Goal: Transaction & Acquisition: Purchase product/service

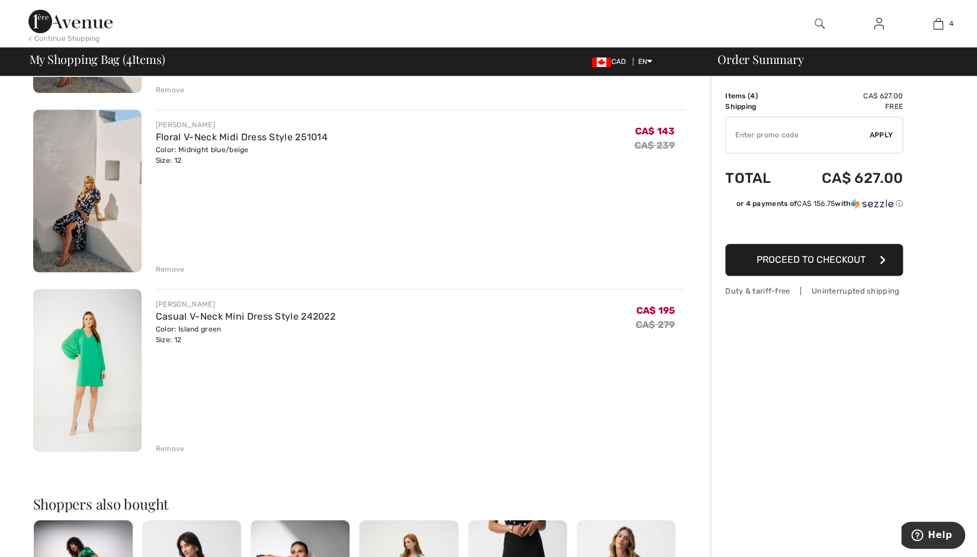
scroll to position [415, 0]
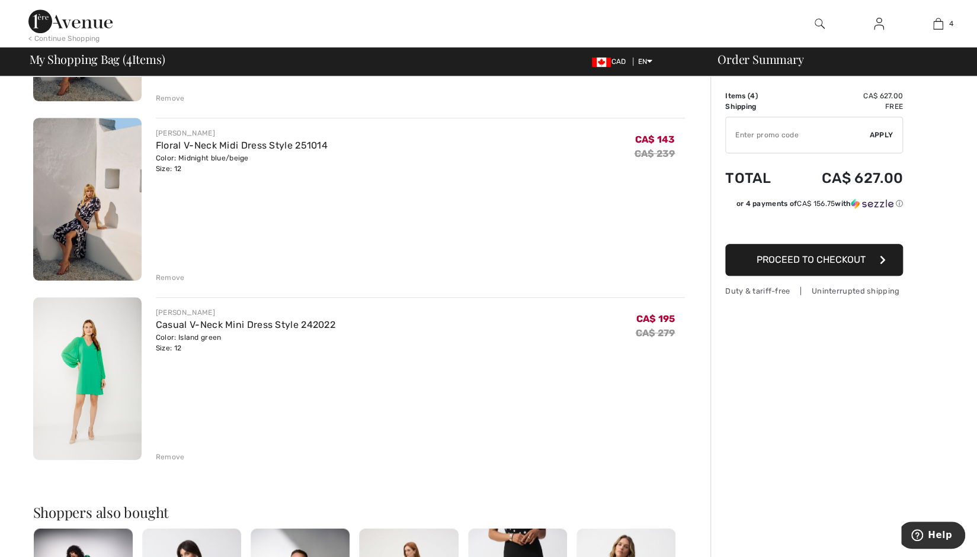
click at [171, 272] on div "Remove" at bounding box center [170, 277] width 29 height 11
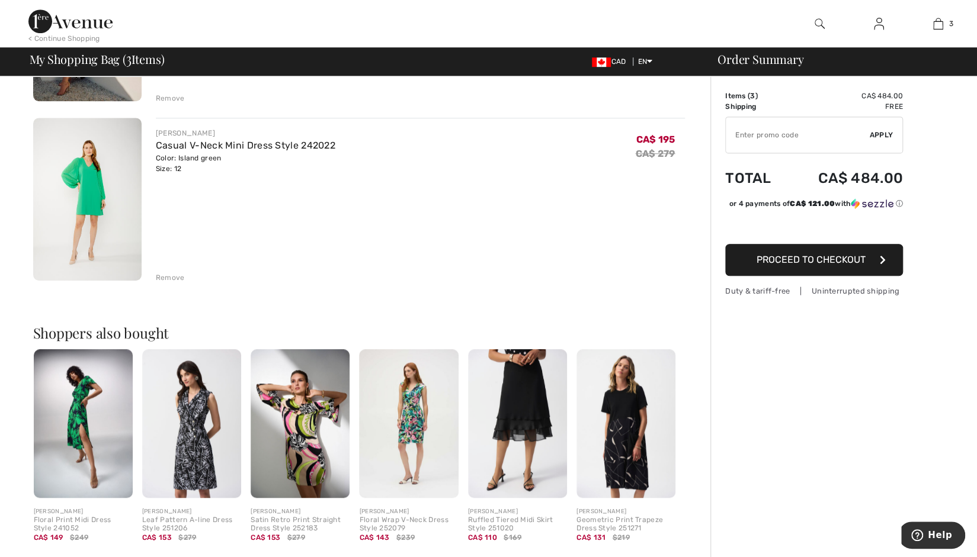
click at [86, 191] on img at bounding box center [87, 199] width 108 height 163
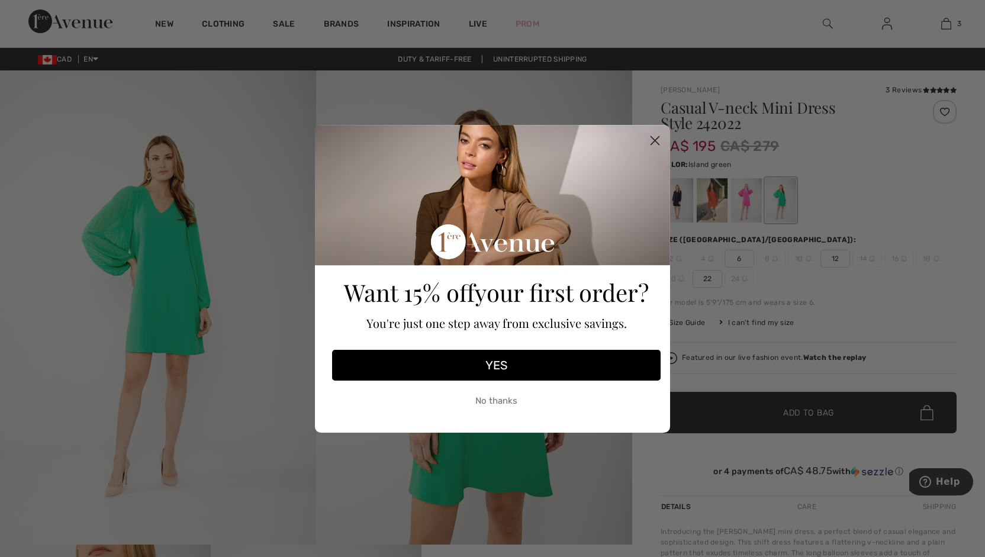
click at [652, 140] on circle "Close dialog" at bounding box center [656, 140] width 20 height 20
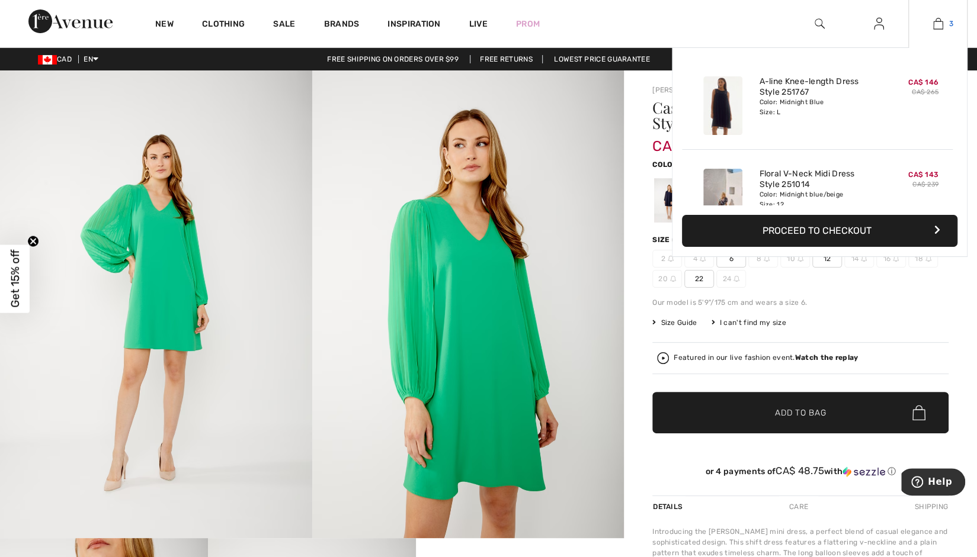
click at [937, 24] on img at bounding box center [938, 24] width 10 height 14
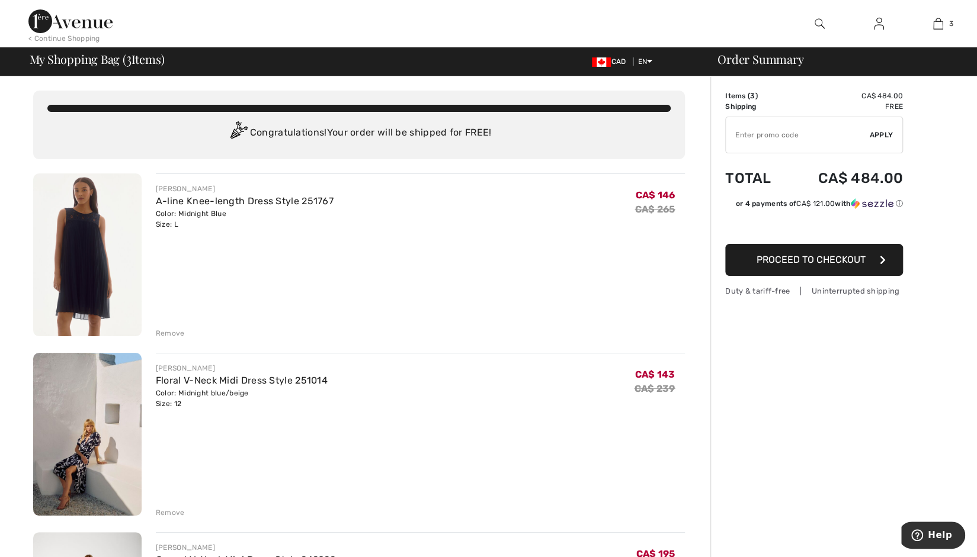
click at [85, 248] on img at bounding box center [87, 255] width 108 height 163
click at [85, 247] on img at bounding box center [87, 255] width 108 height 163
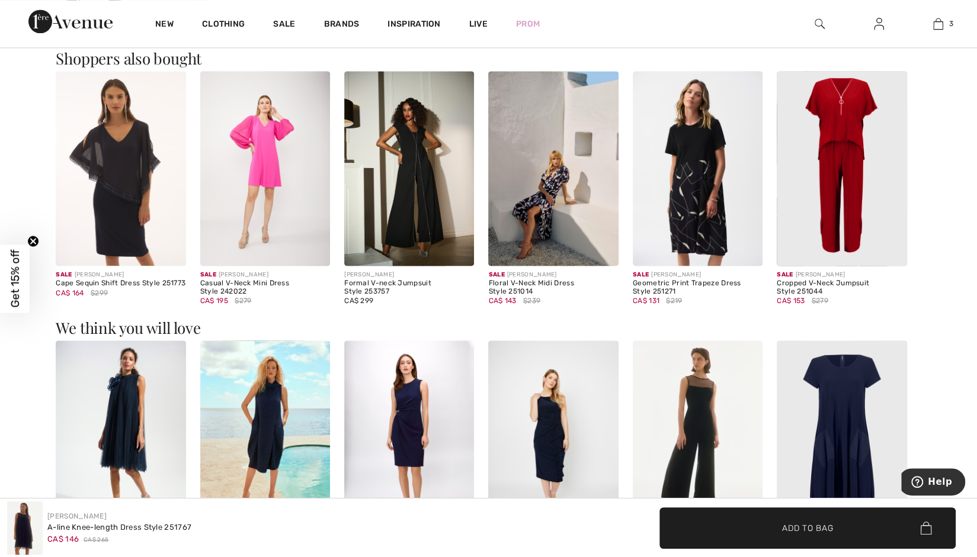
scroll to position [651, 0]
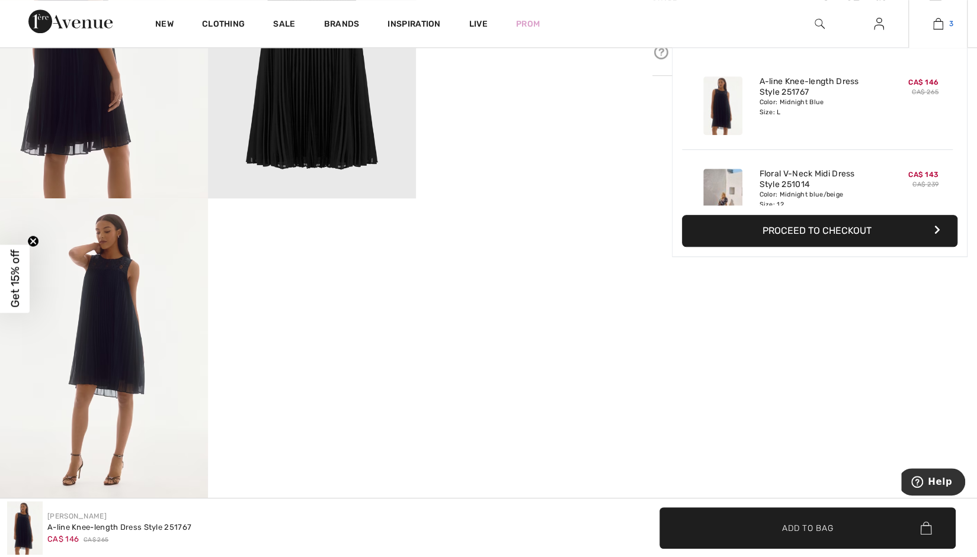
click at [934, 24] on img at bounding box center [938, 24] width 10 height 14
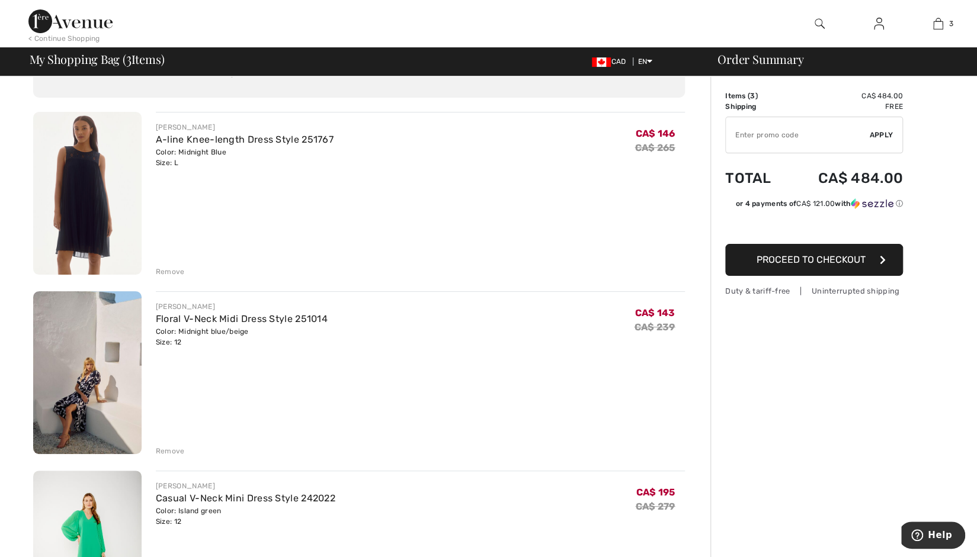
scroll to position [59, 0]
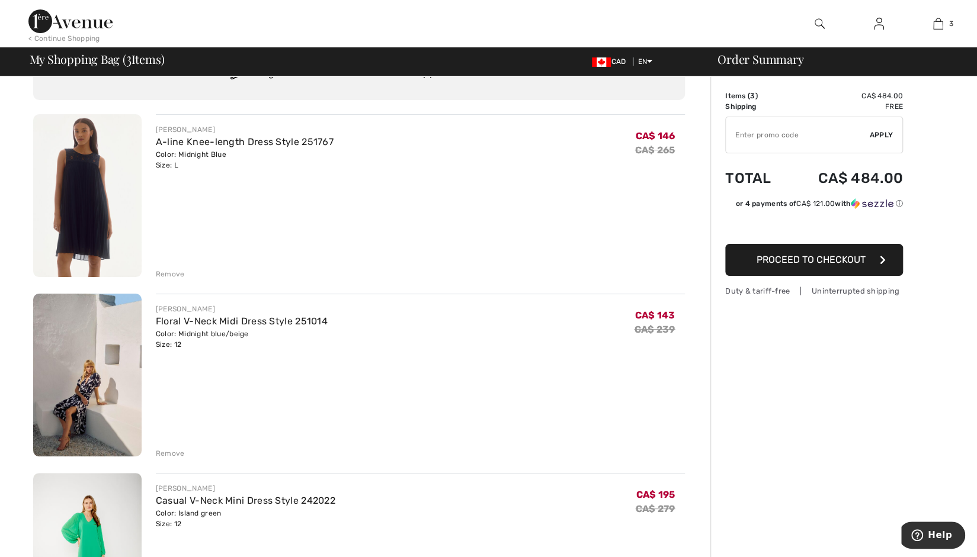
click at [84, 352] on img at bounding box center [87, 375] width 108 height 163
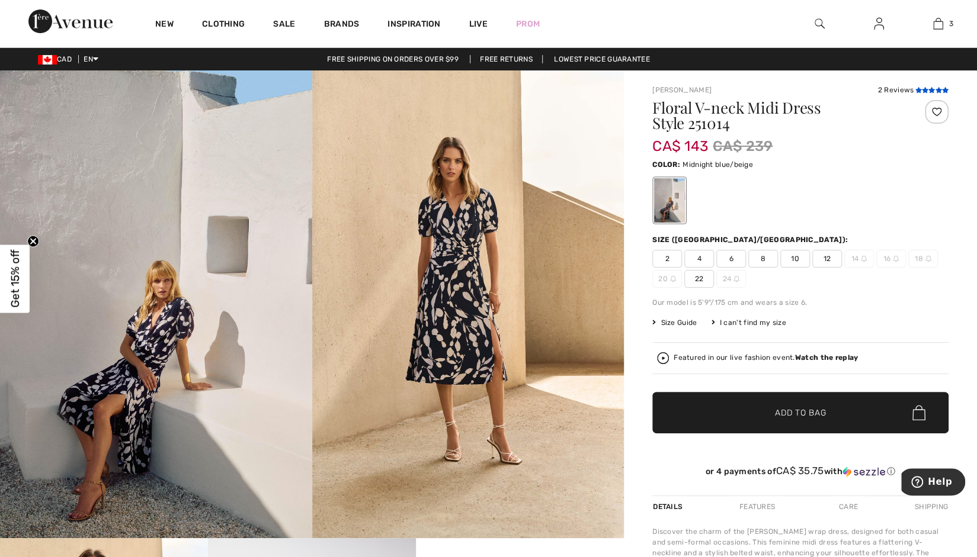
click at [921, 88] on icon at bounding box center [924, 90] width 7 height 6
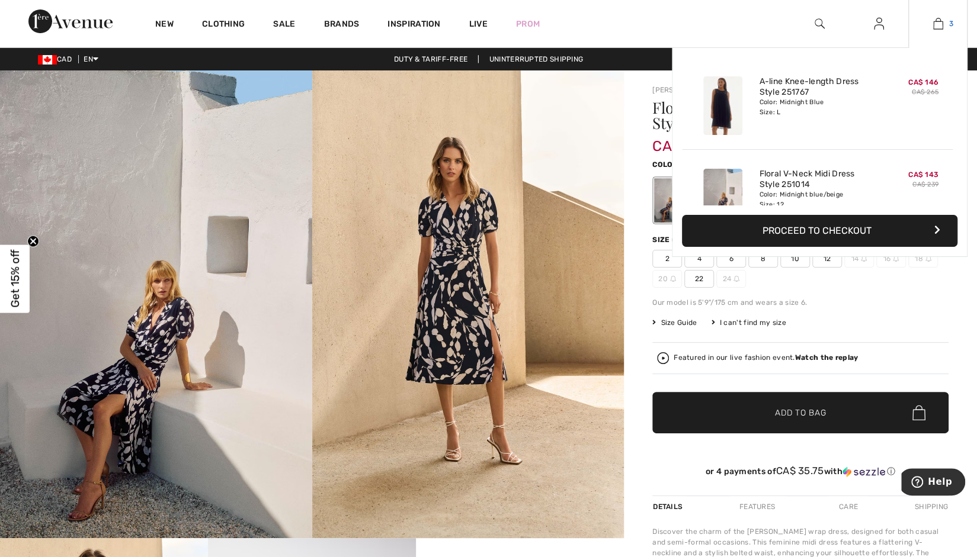
click at [941, 27] on img at bounding box center [938, 24] width 10 height 14
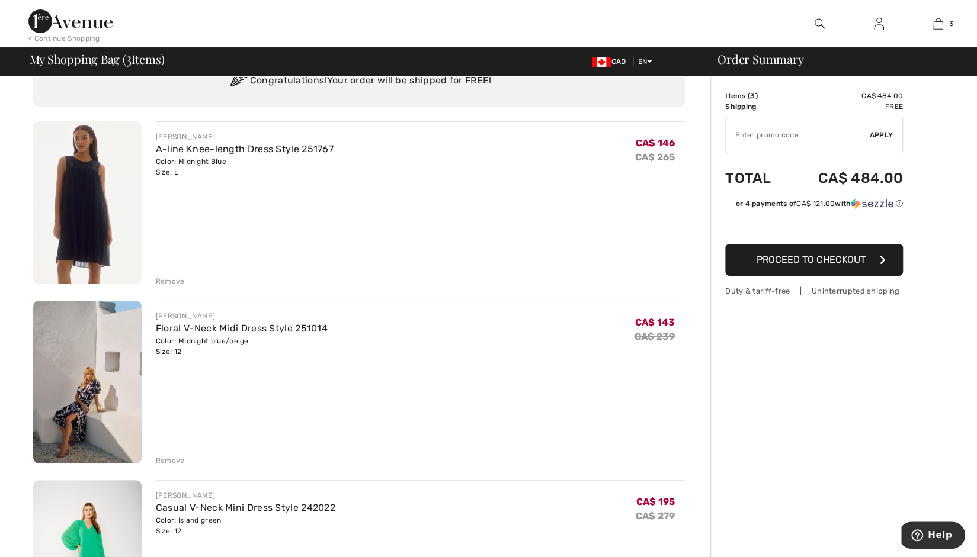
scroll to position [118, 0]
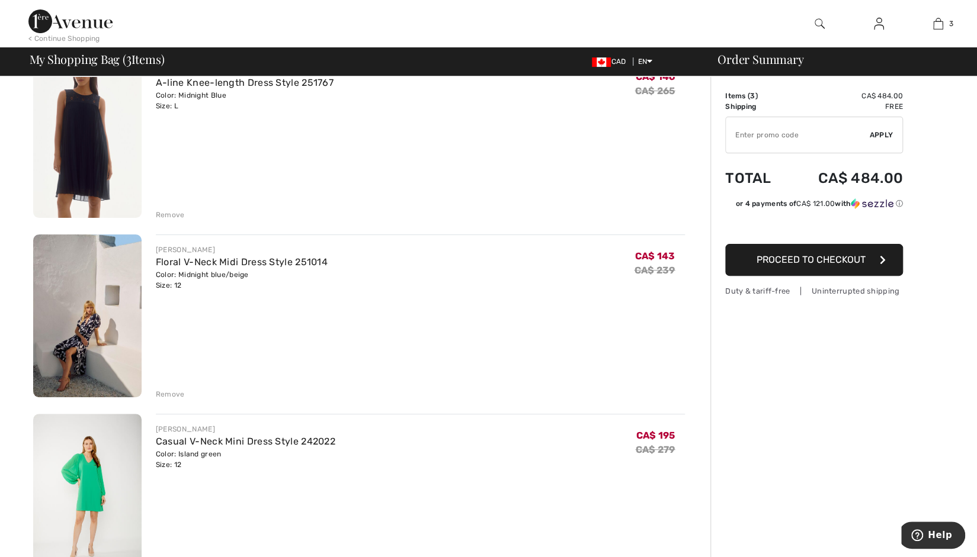
click at [178, 214] on div "Remove" at bounding box center [170, 215] width 29 height 11
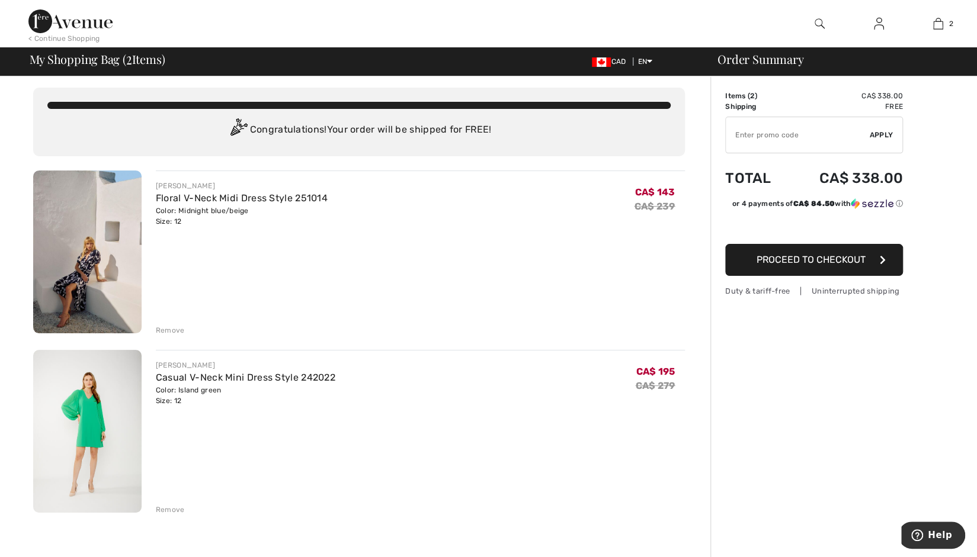
scroll to position [0, 0]
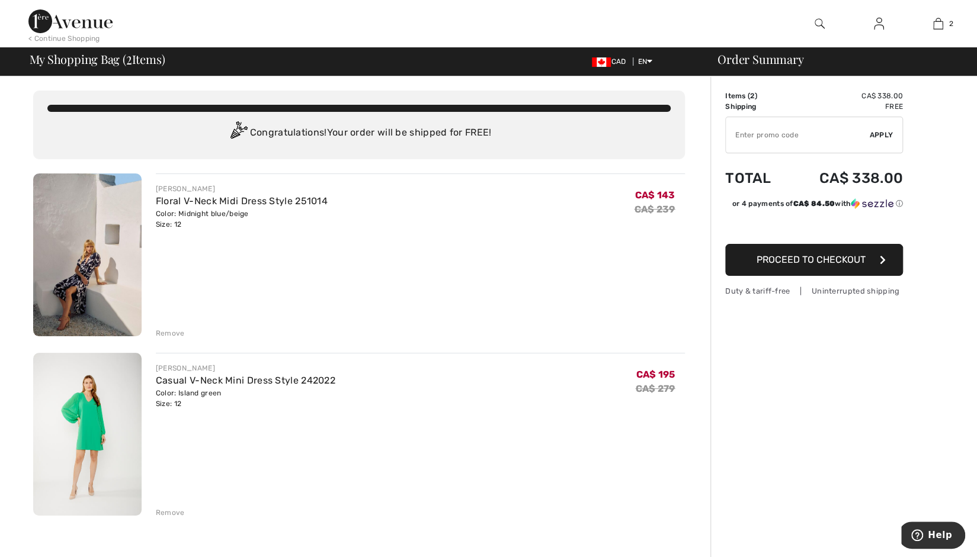
click at [855, 263] on span "Proceed to Checkout" at bounding box center [810, 259] width 109 height 11
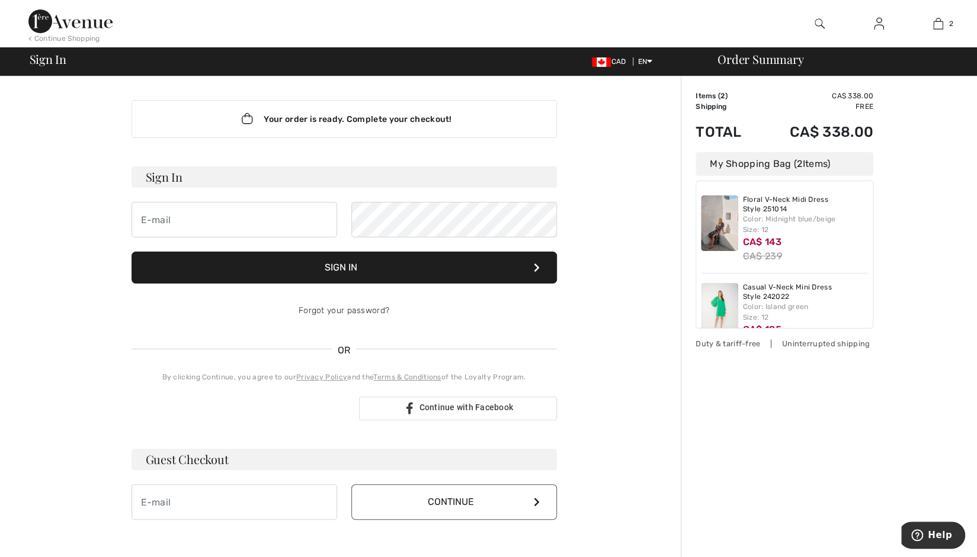
click at [878, 28] on img at bounding box center [879, 24] width 10 height 14
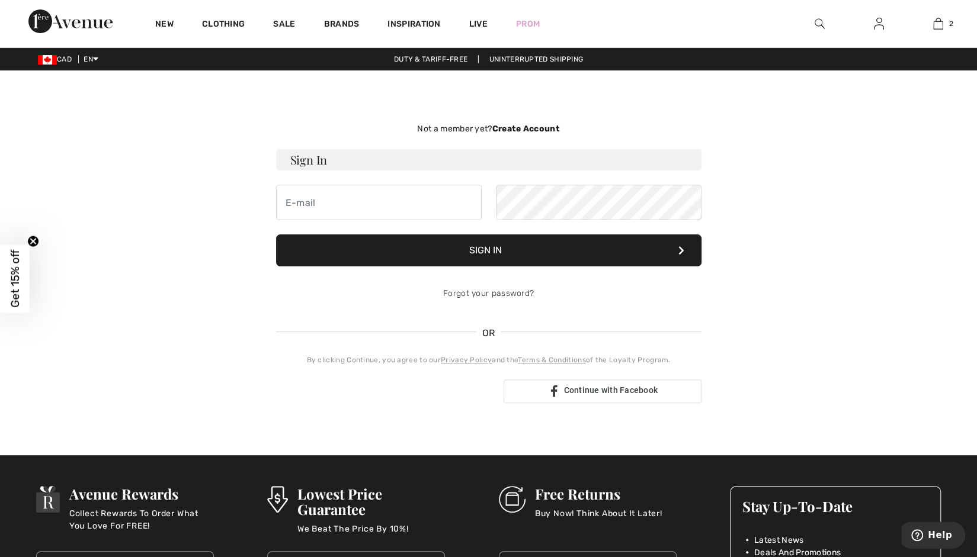
click at [530, 127] on strong "Create Account" at bounding box center [526, 129] width 68 height 10
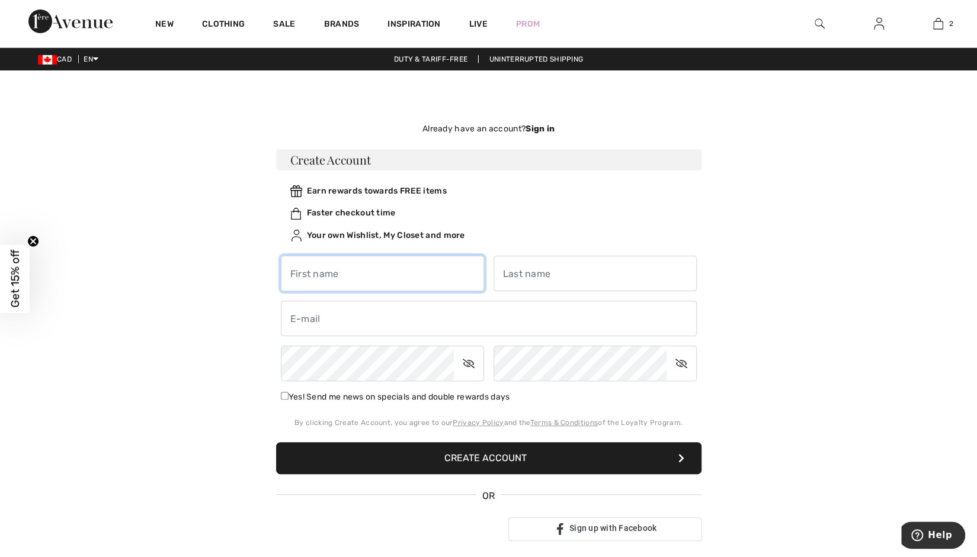
click at [298, 278] on input "text" at bounding box center [382, 274] width 203 height 36
type input "Betsy"
type input "[PERSON_NAME]"
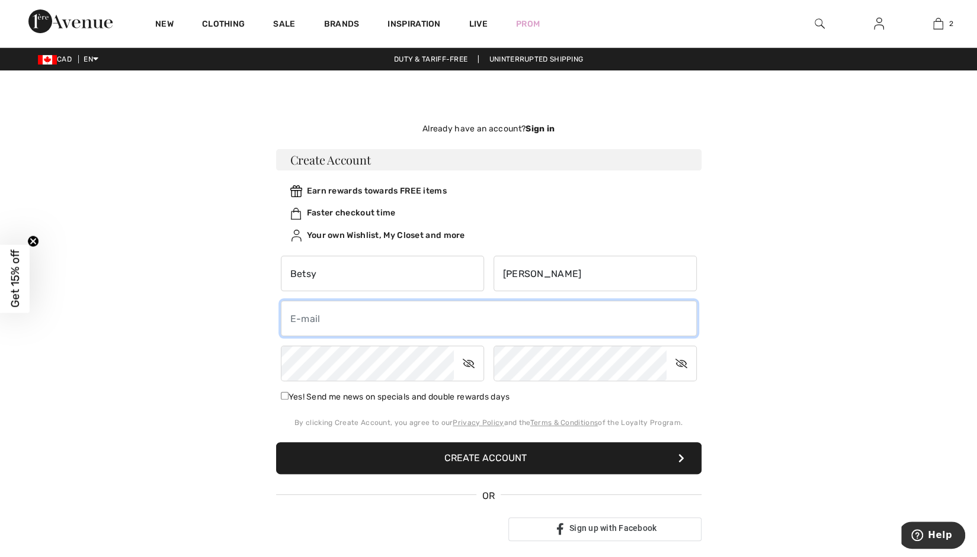
type input "betsycrook68@gmail.com"
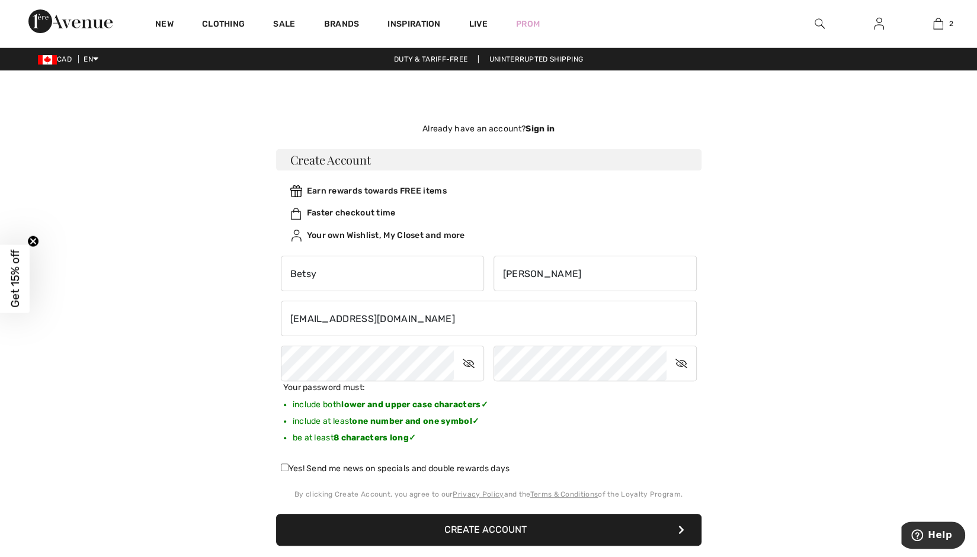
click at [815, 358] on div "Not a member yet? Create Account Sign In Sign In Forgot your password? OR" at bounding box center [488, 368] width 815 height 538
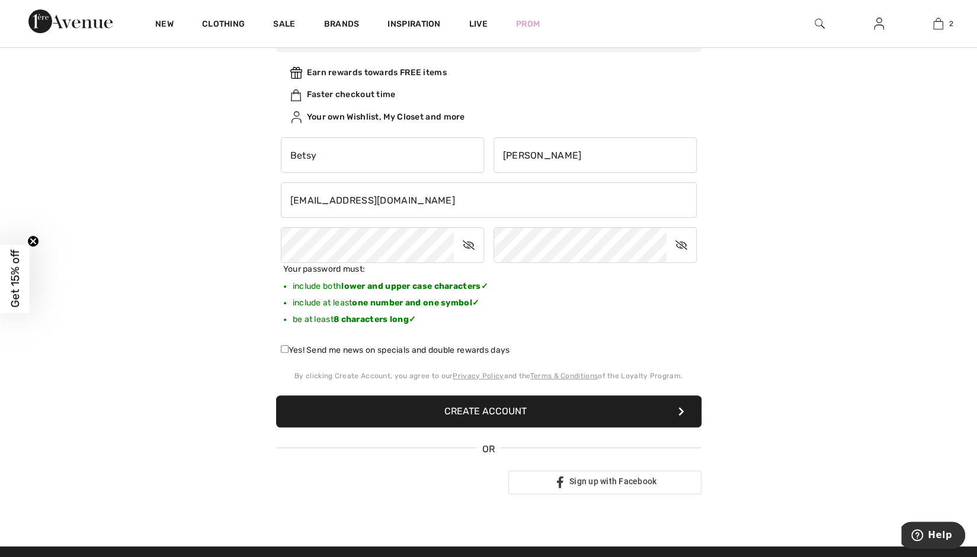
click at [486, 407] on button "Create Account" at bounding box center [488, 412] width 425 height 32
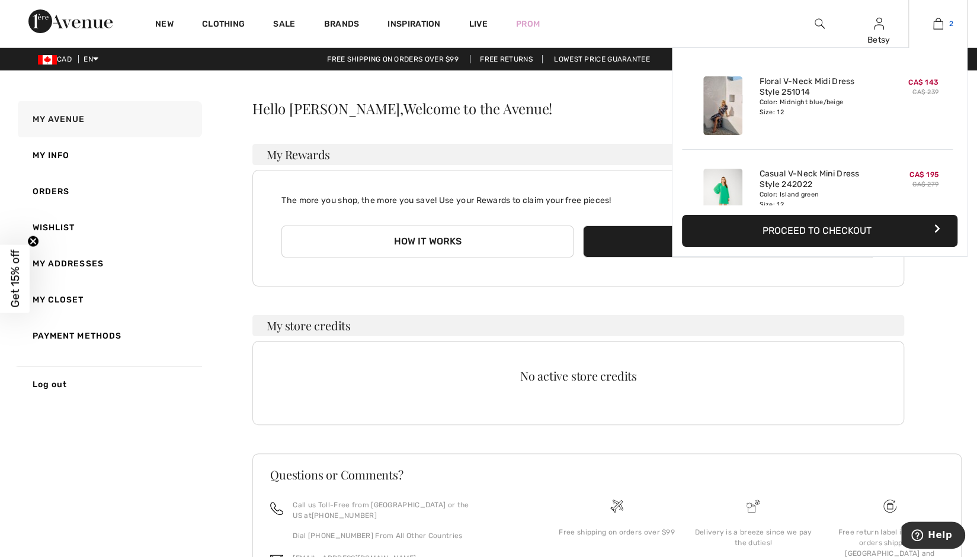
click at [937, 25] on img at bounding box center [938, 24] width 10 height 14
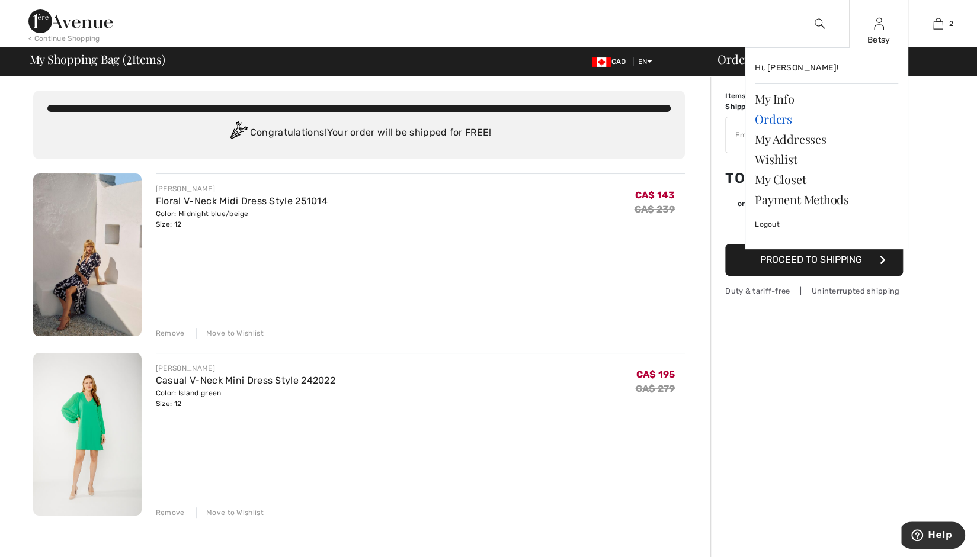
click at [776, 121] on link "Orders" at bounding box center [825, 119] width 143 height 20
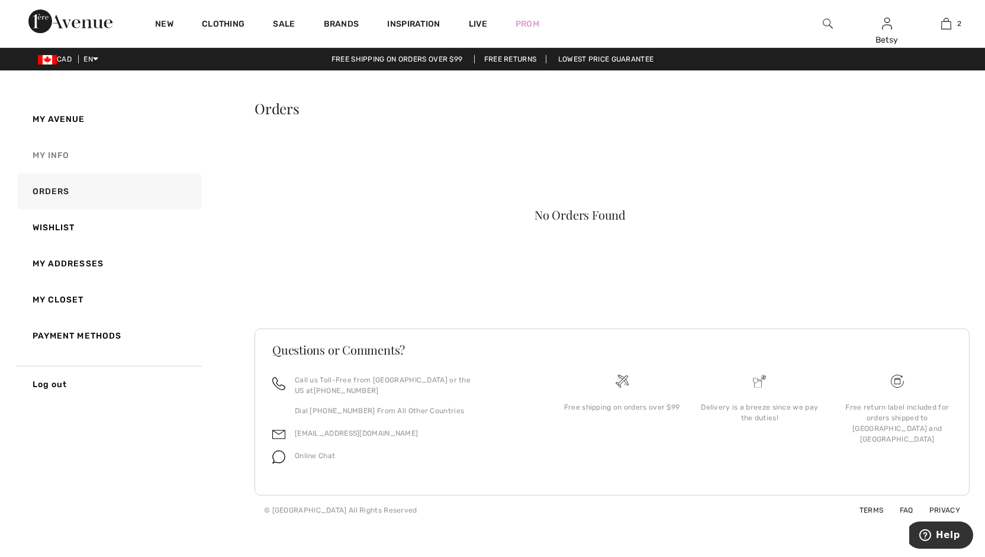
click at [63, 153] on link "My Info" at bounding box center [108, 155] width 187 height 36
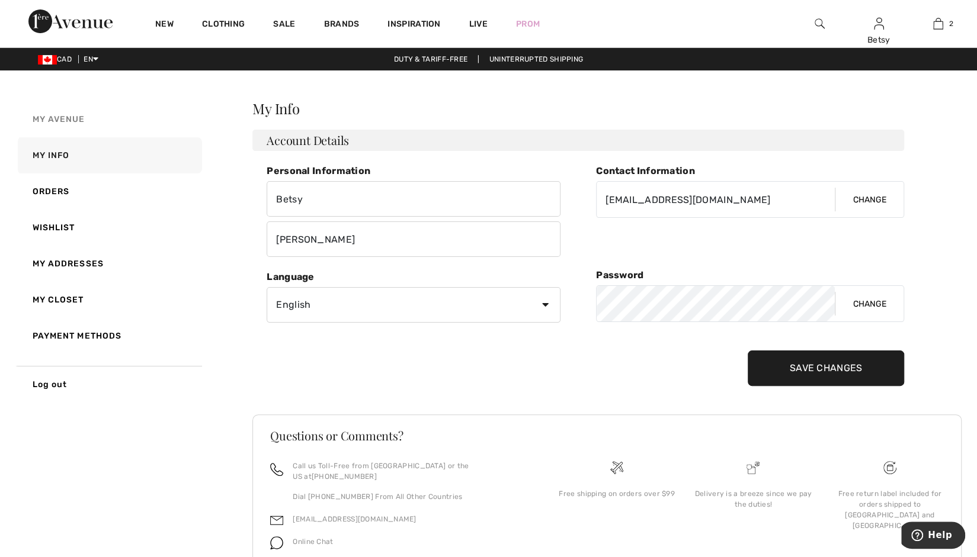
click at [75, 119] on span "My Avenue" at bounding box center [59, 119] width 53 height 10
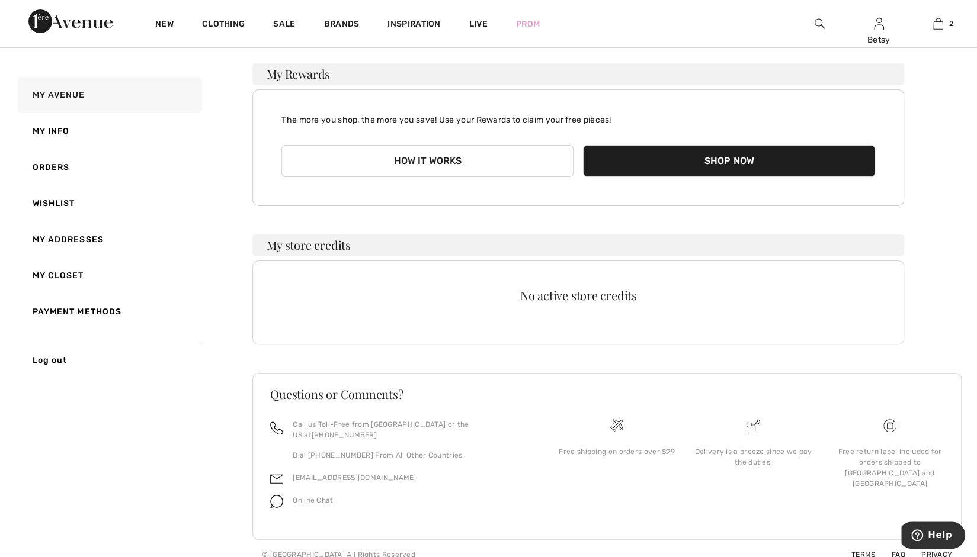
scroll to position [21, 0]
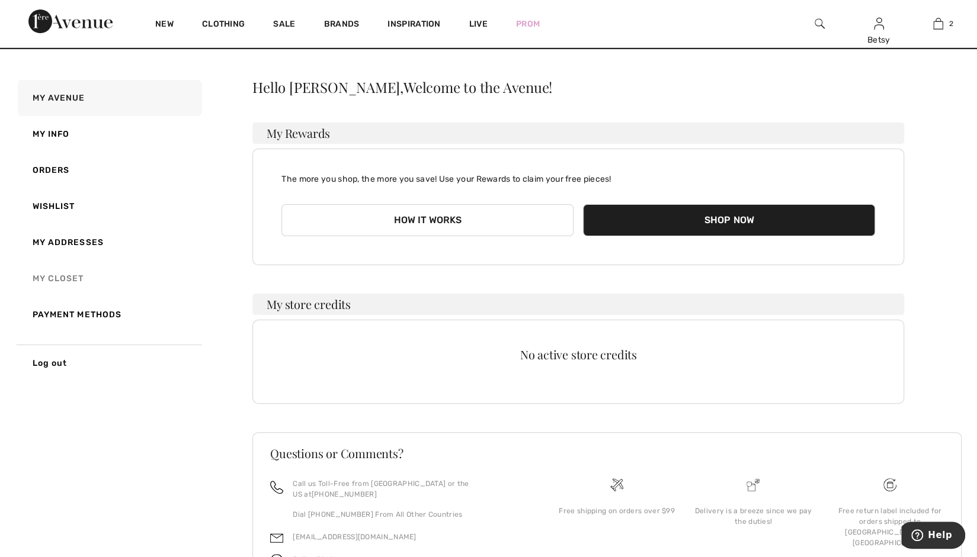
click at [75, 280] on link "My Closet" at bounding box center [108, 279] width 187 height 36
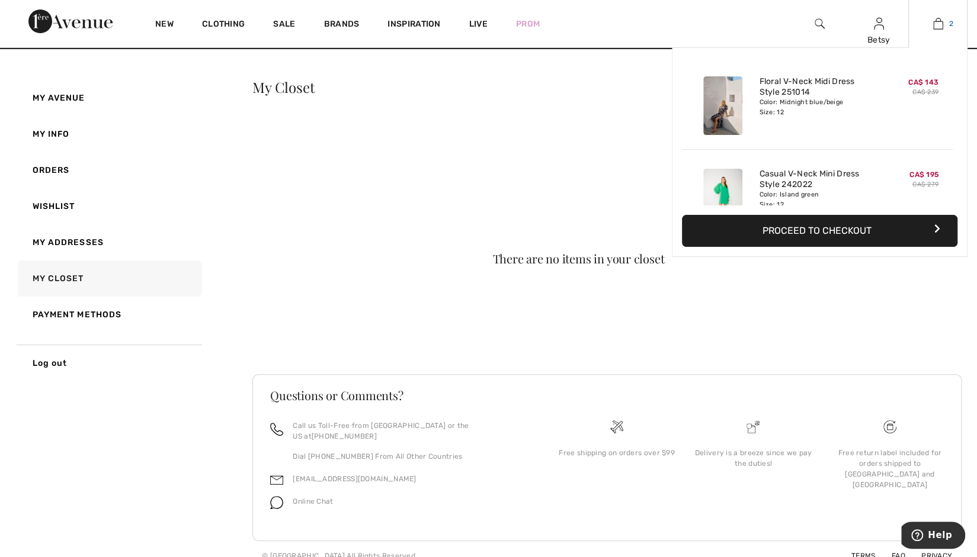
click at [938, 23] on img at bounding box center [938, 24] width 10 height 14
click at [836, 230] on button "Proceed to Checkout" at bounding box center [819, 231] width 275 height 32
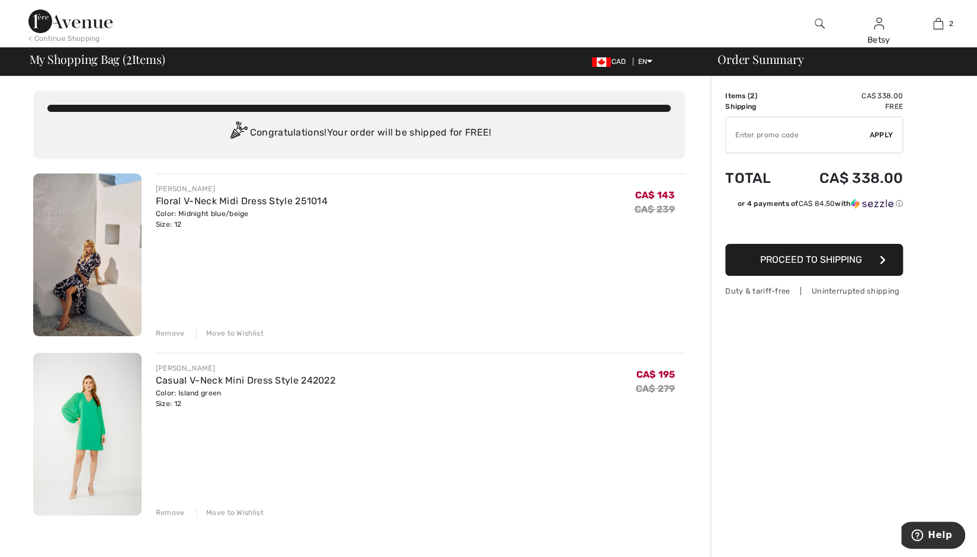
click at [884, 255] on icon "button" at bounding box center [882, 259] width 6 height 9
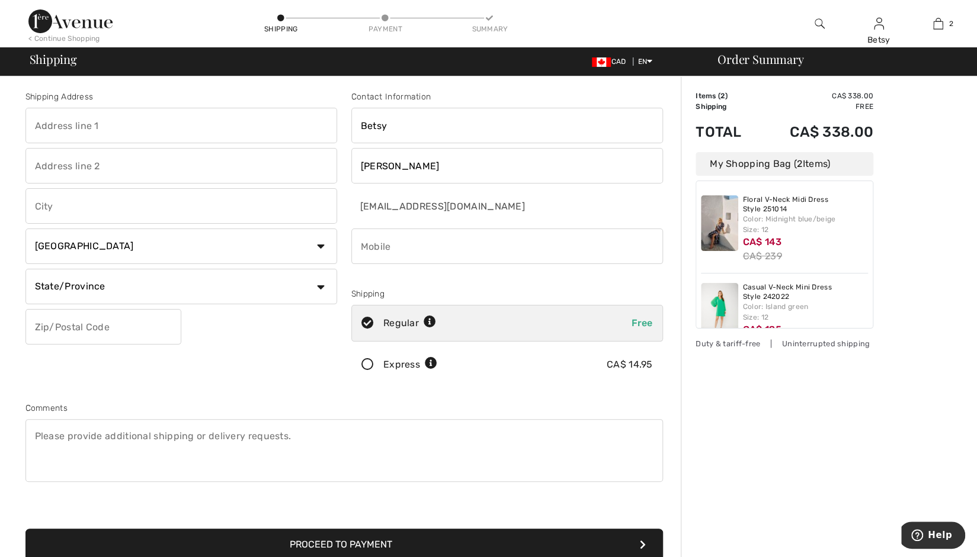
click at [50, 126] on input "text" at bounding box center [180, 126] width 311 height 36
type input "[STREET_ADDRESS][PERSON_NAME]"
type input "Kelowna"
select select "BC"
type input "V1W 3C7"
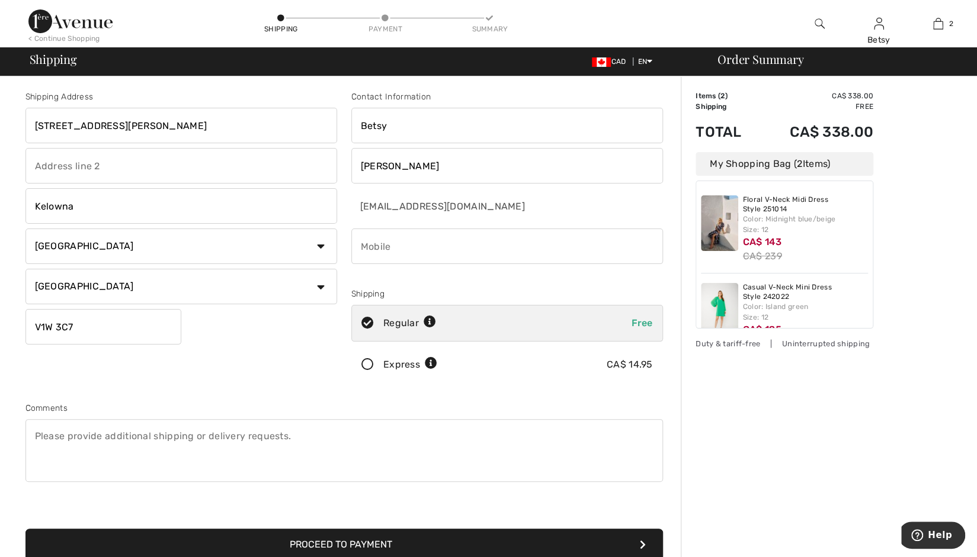
type input "2508703669"
type input "V1W3C7"
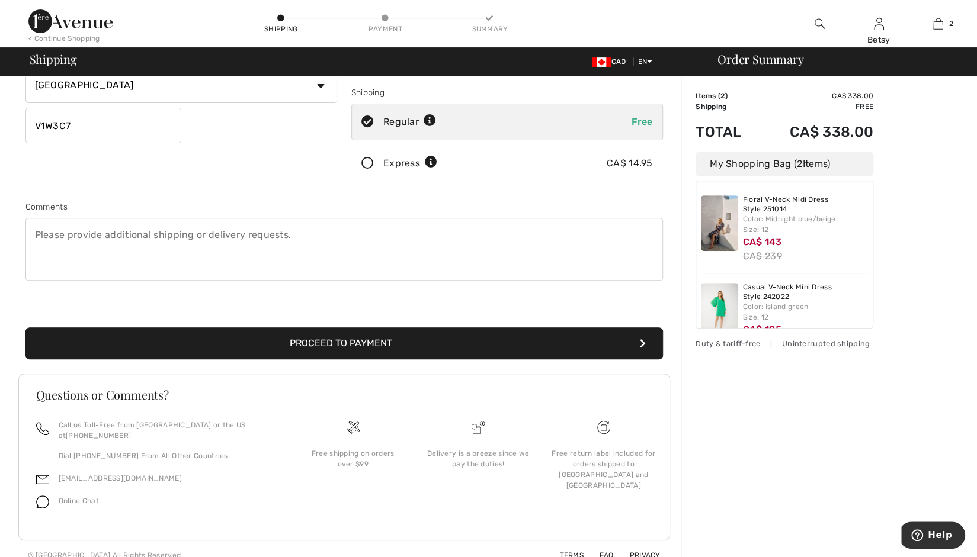
click at [387, 345] on button "Proceed to Payment" at bounding box center [343, 343] width 637 height 32
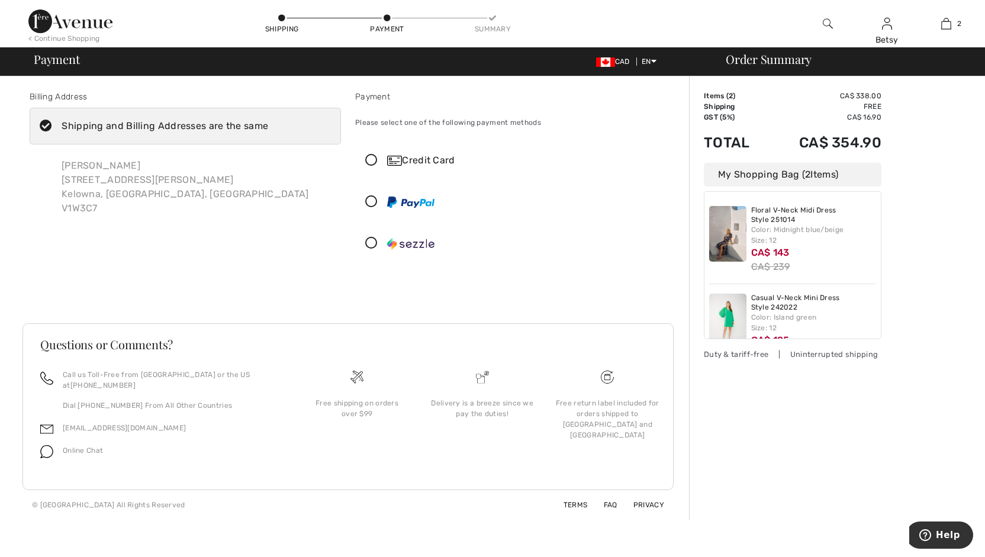
click at [375, 158] on icon at bounding box center [371, 161] width 31 height 12
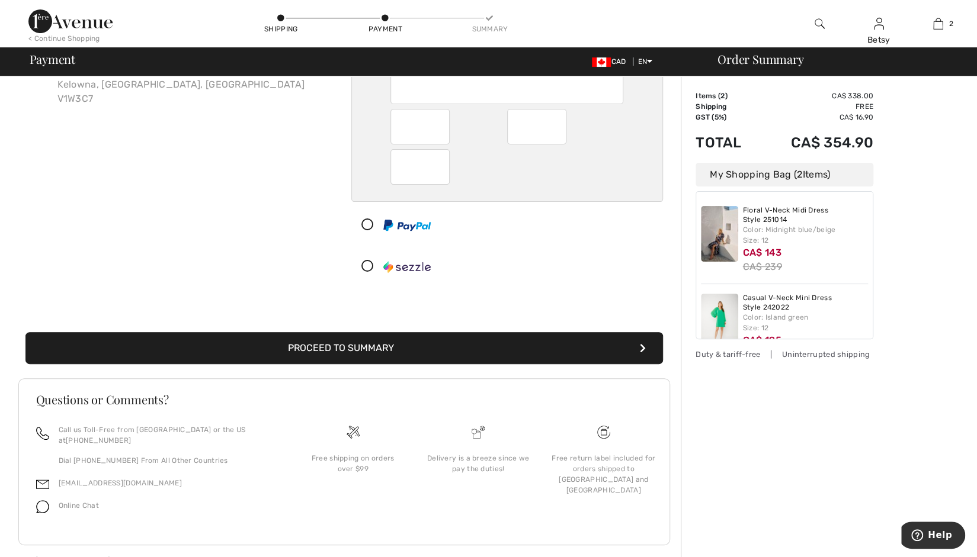
scroll to position [114, 0]
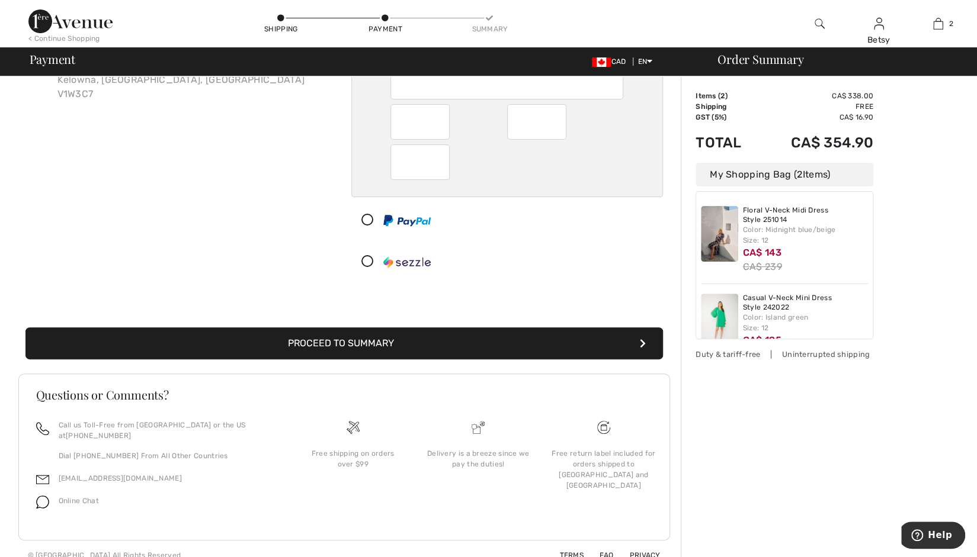
click at [328, 341] on button "Proceed to Summary" at bounding box center [343, 343] width 637 height 32
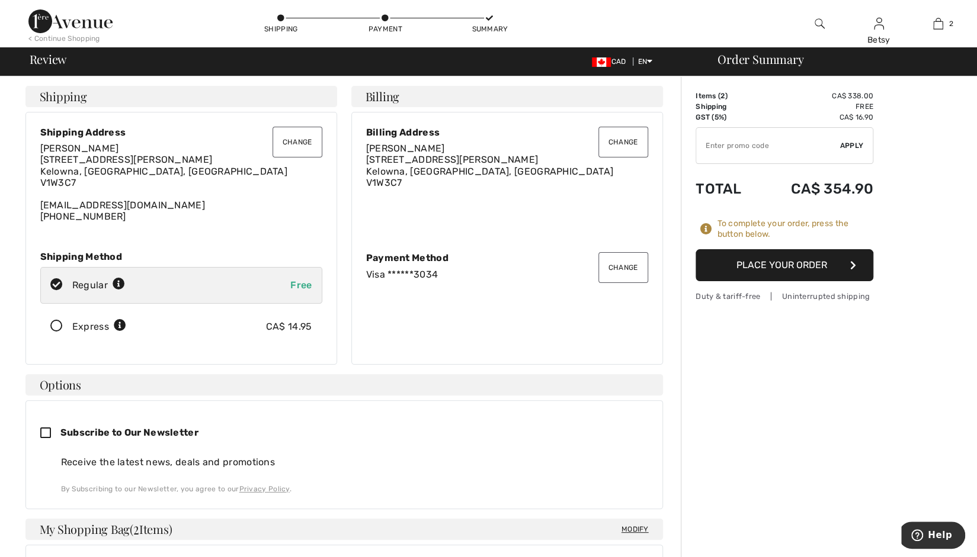
click at [813, 267] on button "Place Your Order" at bounding box center [784, 265] width 178 height 32
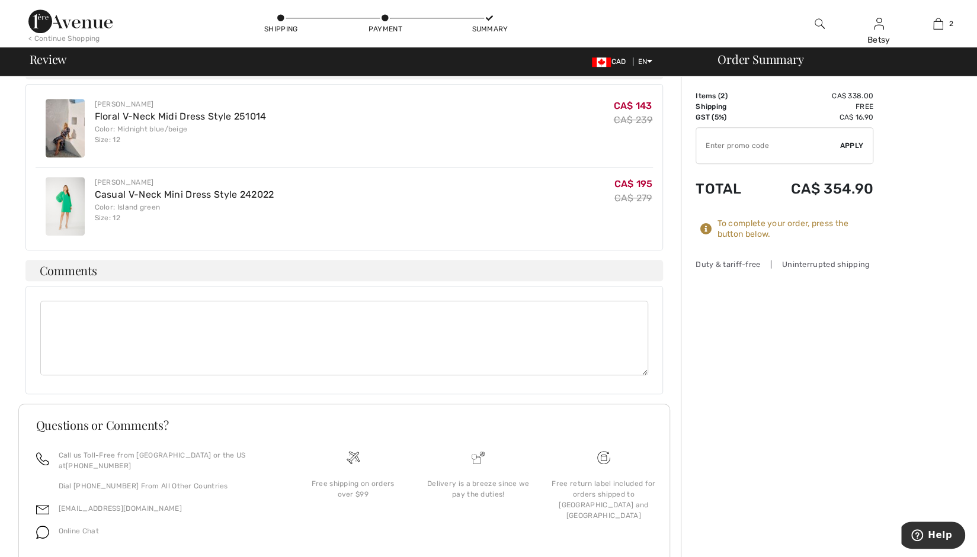
scroll to position [489, 0]
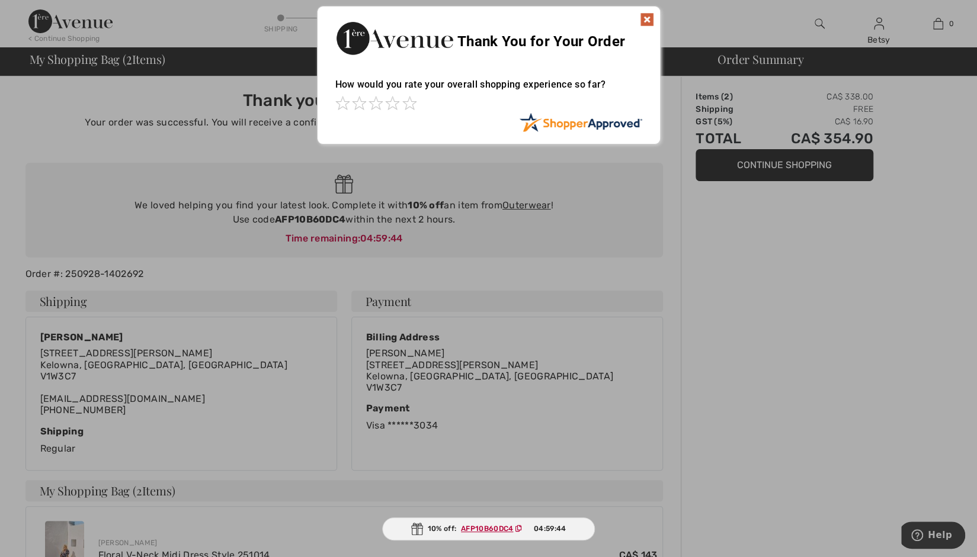
click at [647, 17] on img at bounding box center [647, 19] width 14 height 14
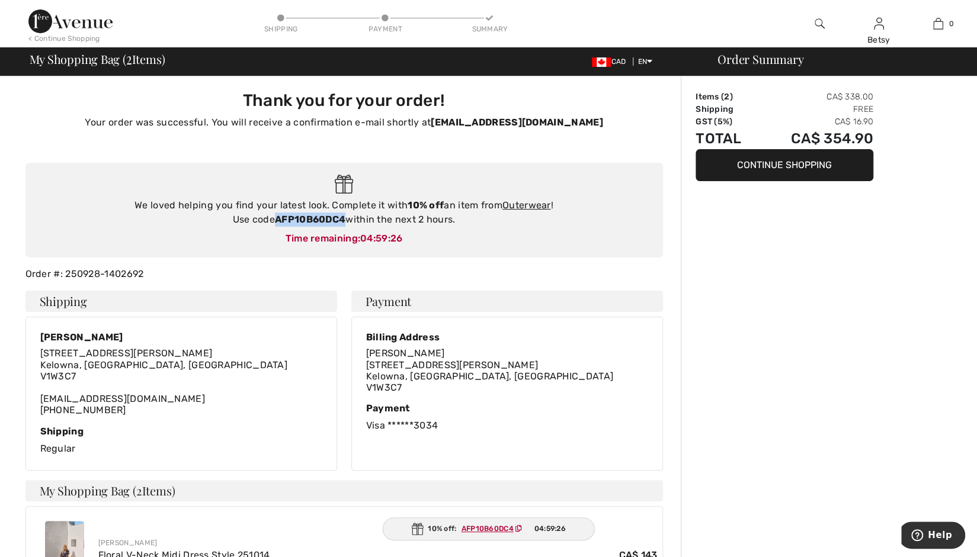
drag, startPoint x: 345, startPoint y: 219, endPoint x: 277, endPoint y: 222, distance: 68.2
click at [277, 222] on strong "AFP10B60DC4" at bounding box center [310, 219] width 70 height 11
copy strong "AFP10B60DC4"
click at [525, 204] on link "Outerwear" at bounding box center [526, 205] width 49 height 11
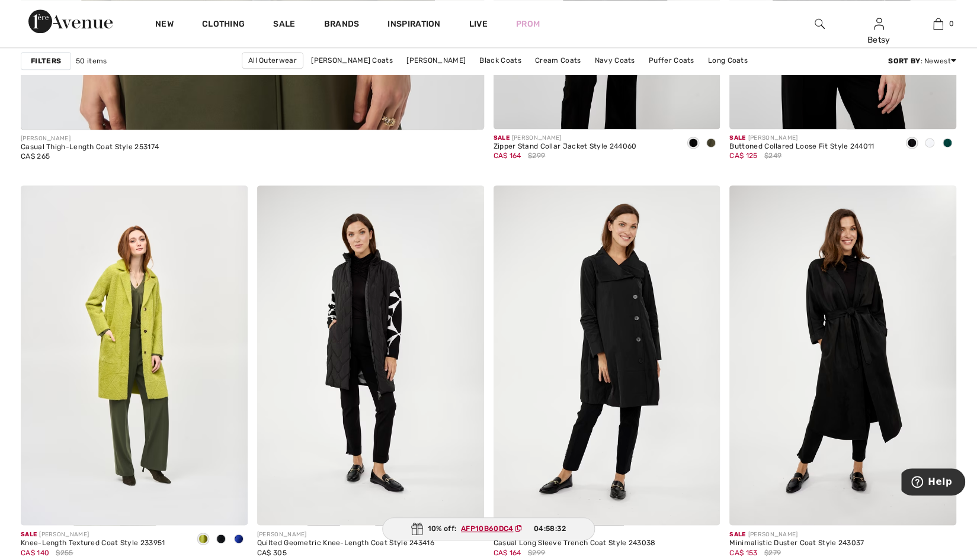
scroll to position [3785, 0]
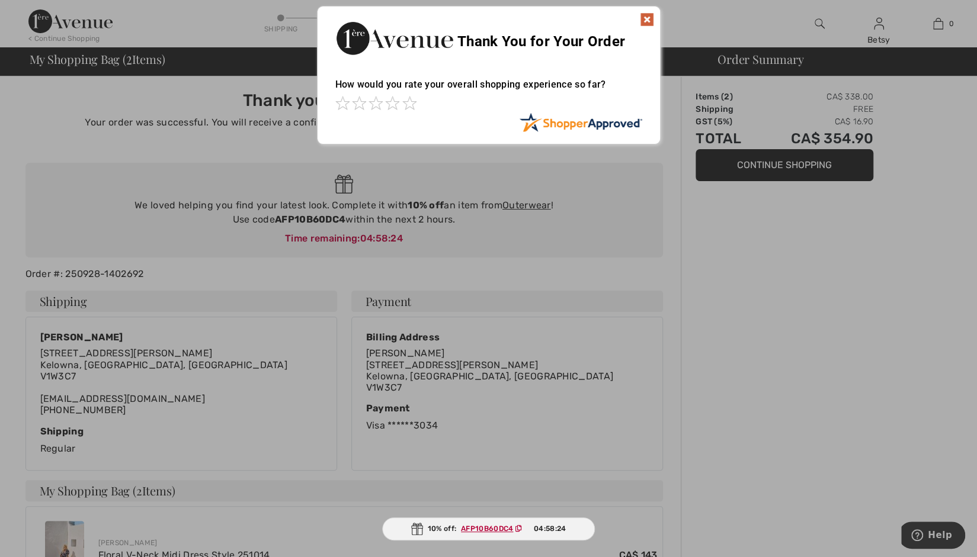
click at [651, 18] on img at bounding box center [647, 19] width 14 height 14
